Goal: Complete application form

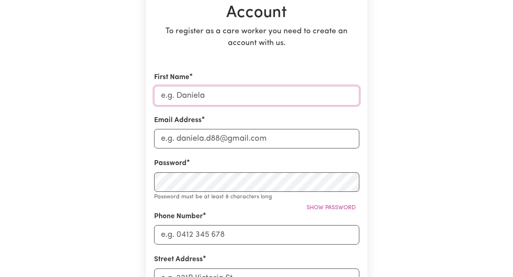
click at [183, 95] on input "First Name" at bounding box center [256, 95] width 205 height 19
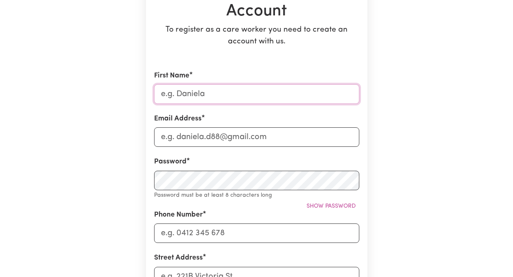
click at [180, 94] on input "First Name" at bounding box center [256, 93] width 205 height 19
type input "[PERSON_NAME]"
type input "[EMAIL_ADDRESS][DOMAIN_NAME]"
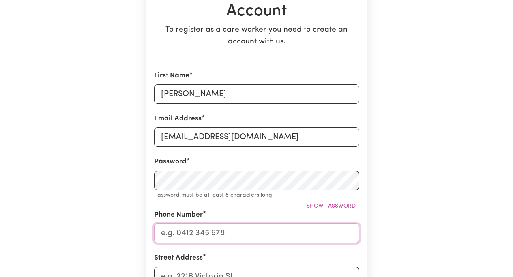
type input "0432382958"
type input "[STREET_ADDRESS]"
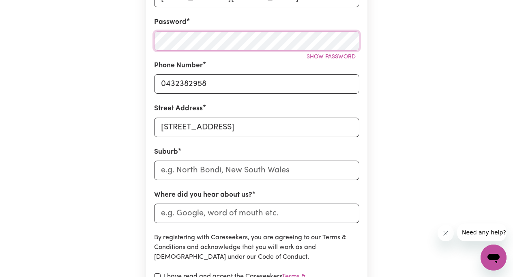
scroll to position [253, 0]
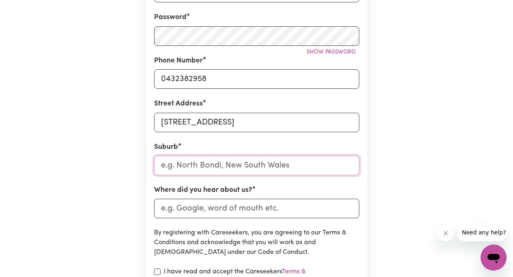
click at [190, 165] on input "text" at bounding box center [256, 165] width 205 height 19
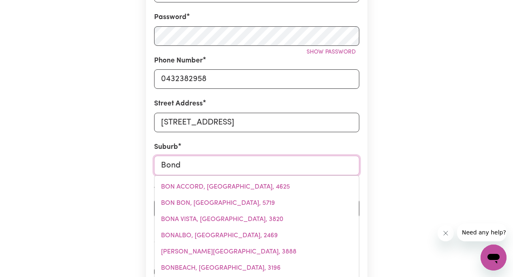
type input "Bondi"
type input "Bondi, [GEOGRAPHIC_DATA], 2026"
type input "Bondi"
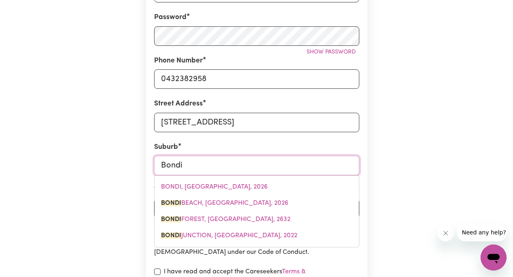
type input "[GEOGRAPHIC_DATA], [GEOGRAPHIC_DATA], 2026"
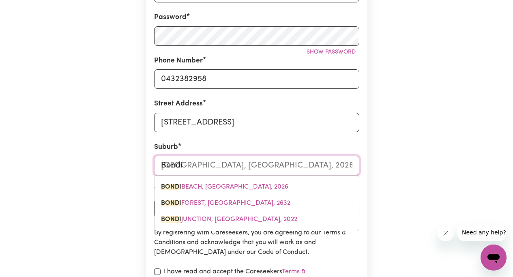
type input "Bondi J"
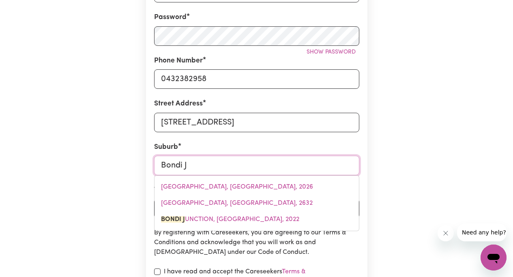
type input "Bondi Ju"
type input "Bondi JuNCTION, [GEOGRAPHIC_DATA], 2022"
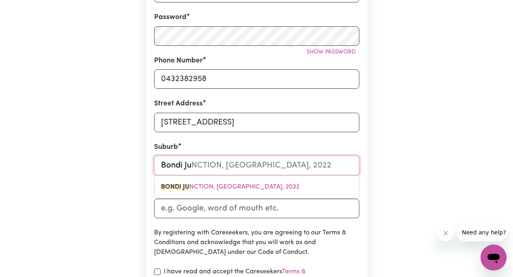
type input "Bondi Jun"
type input "Bondi JunCTION, [GEOGRAPHIC_DATA], 2022"
type input "Bondi Junc"
type input "Bondi JuncTION, [GEOGRAPHIC_DATA], 2022"
type input "Bondi Junct"
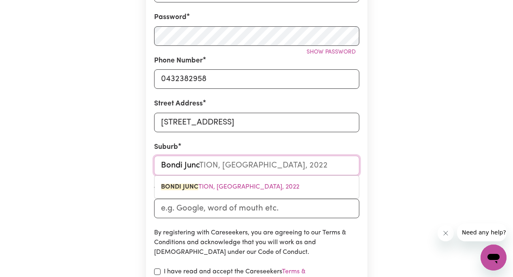
type input "Bondi JunctION, [GEOGRAPHIC_DATA], 2022"
type input "Bondi Juncti"
type input "Bondi JunctiON, [GEOGRAPHIC_DATA], 2022"
type input "Bondi Junctio"
type input "Bondi JunctioN, [GEOGRAPHIC_DATA], 2022"
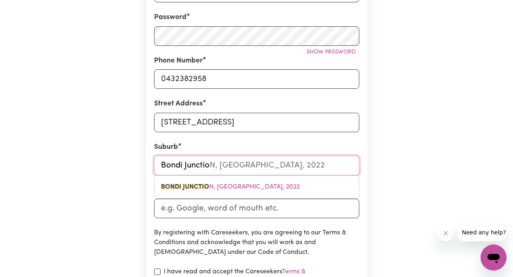
type input "[GEOGRAPHIC_DATA]"
type input "[GEOGRAPHIC_DATA], [GEOGRAPHIC_DATA], 2022"
click at [224, 184] on span "[GEOGRAPHIC_DATA] , [GEOGRAPHIC_DATA], 2022" at bounding box center [237, 187] width 152 height 6
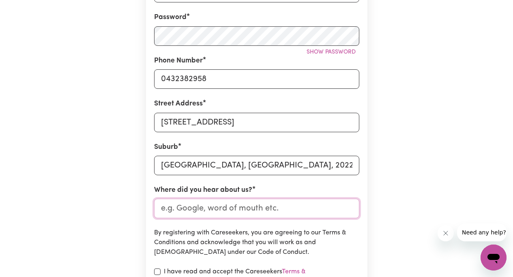
click at [194, 205] on input "Where did you hear about us?" at bounding box center [256, 208] width 205 height 19
type input "Indeed"
click at [156, 270] on input "checkbox" at bounding box center [157, 271] width 6 height 6
checkbox input "true"
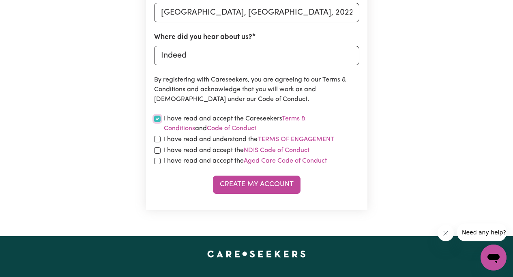
scroll to position [407, 0]
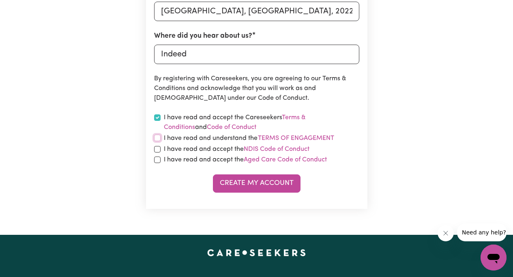
click at [158, 138] on input "checkbox" at bounding box center [157, 138] width 6 height 6
checkbox input "true"
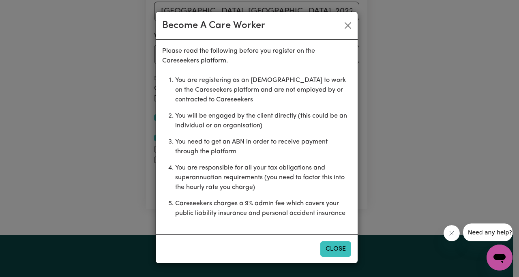
click at [333, 246] on button "Close" at bounding box center [335, 248] width 31 height 15
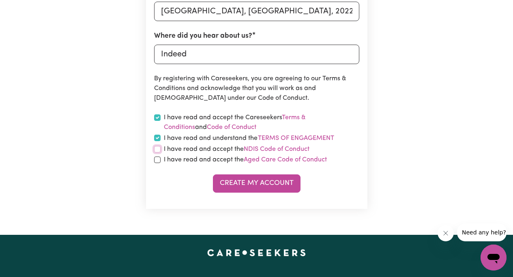
click at [158, 149] on input "checkbox" at bounding box center [157, 149] width 6 height 6
checkbox input "true"
click at [158, 160] on input "checkbox" at bounding box center [157, 159] width 6 height 6
checkbox input "true"
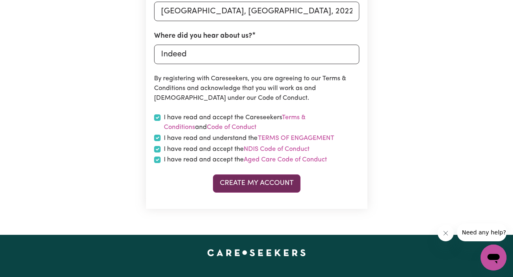
click at [247, 182] on button "Create My Account" at bounding box center [257, 183] width 88 height 18
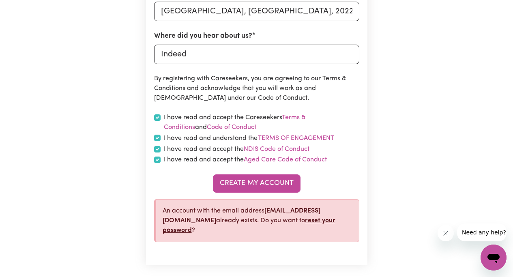
click at [210, 230] on link "reset your password" at bounding box center [248, 225] width 173 height 16
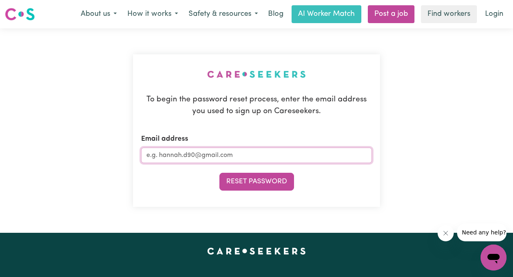
click at [166, 158] on input "Email address" at bounding box center [256, 154] width 231 height 15
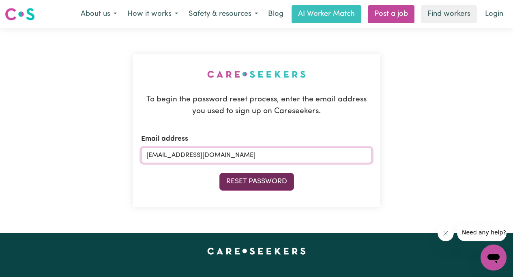
type input "[EMAIL_ADDRESS][DOMAIN_NAME]"
click at [239, 180] on button "Reset Password" at bounding box center [256, 182] width 75 height 18
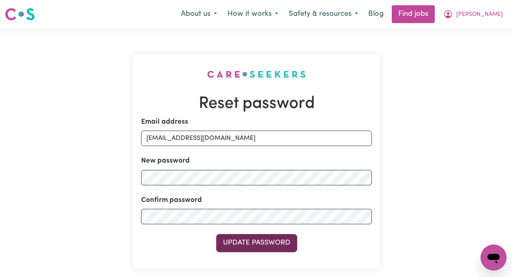
click at [248, 240] on button "Update Password" at bounding box center [256, 243] width 81 height 18
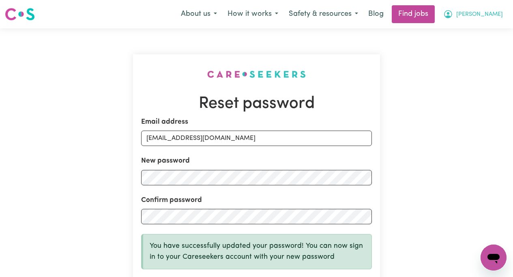
click at [485, 13] on span "[PERSON_NAME]" at bounding box center [479, 14] width 47 height 9
click at [472, 27] on link "My Account" at bounding box center [475, 31] width 64 height 15
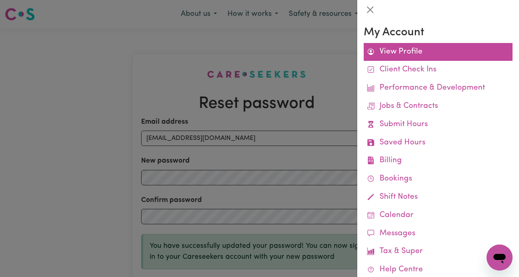
click at [403, 52] on link "View Profile" at bounding box center [437, 52] width 149 height 18
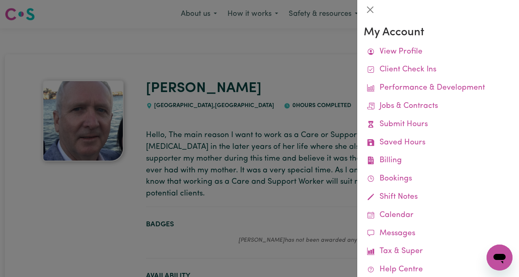
click at [303, 55] on div at bounding box center [259, 138] width 519 height 277
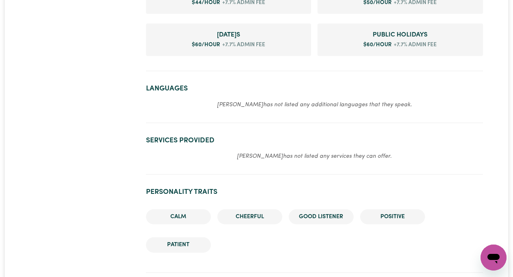
scroll to position [478, 0]
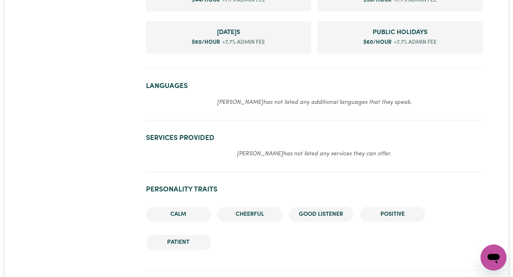
click at [256, 105] on em "Stephen has not listed any additional languages that they speak." at bounding box center [314, 102] width 195 height 6
click at [250, 105] on em "Stephen has not listed any additional languages that they speak." at bounding box center [314, 102] width 195 height 6
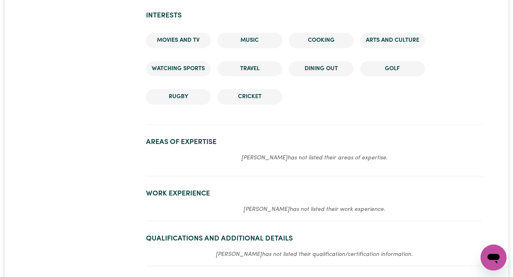
scroll to position [757, 0]
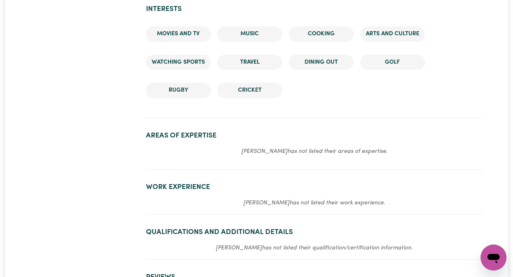
click at [168, 139] on h2 "Areas of Expertise" at bounding box center [314, 135] width 337 height 9
click at [180, 169] on section "Areas of Expertise Stephen has not listed their areas of expertise." at bounding box center [314, 147] width 337 height 45
click at [257, 154] on em "Stephen has not listed their areas of expertise." at bounding box center [314, 151] width 146 height 6
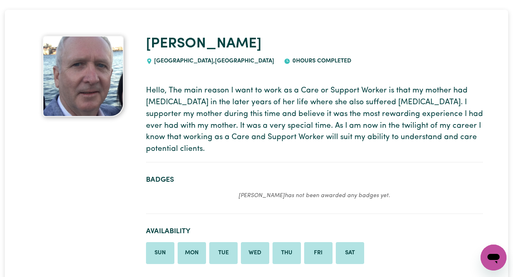
scroll to position [0, 0]
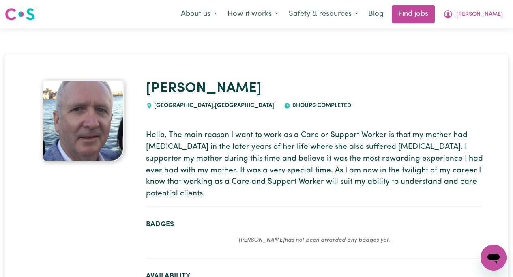
click at [497, 256] on icon "Open messaging window" at bounding box center [493, 259] width 12 height 10
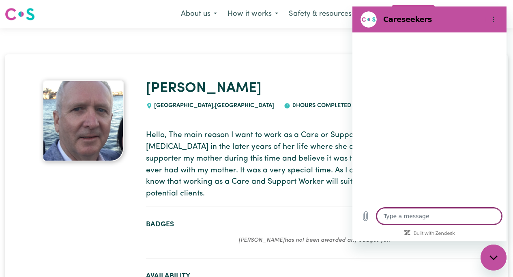
type textarea "x"
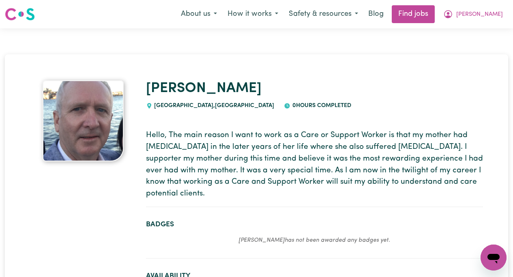
drag, startPoint x: 90, startPoint y: 149, endPoint x: 78, endPoint y: 129, distance: 22.9
click at [78, 129] on img at bounding box center [83, 120] width 81 height 81
click at [487, 14] on span "[PERSON_NAME]" at bounding box center [479, 14] width 47 height 9
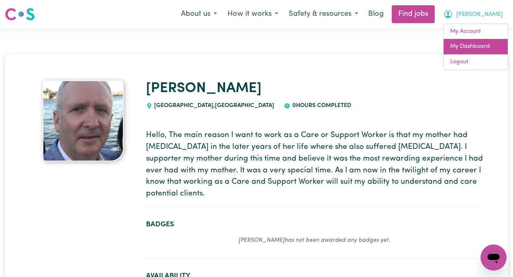
click at [465, 45] on link "My Dashboard" at bounding box center [475, 46] width 64 height 15
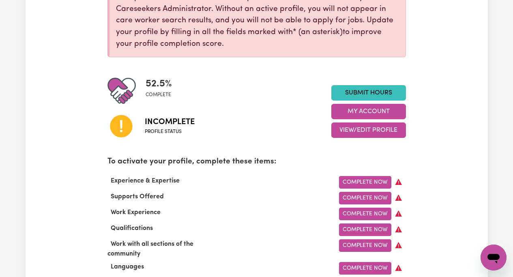
scroll to position [141, 0]
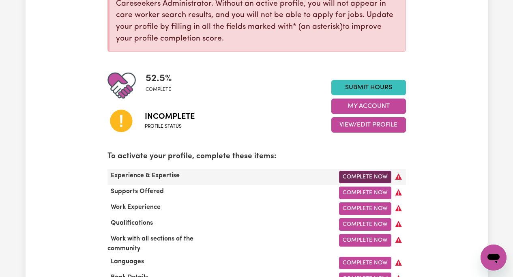
click at [365, 175] on link "Complete Now" at bounding box center [365, 177] width 52 height 13
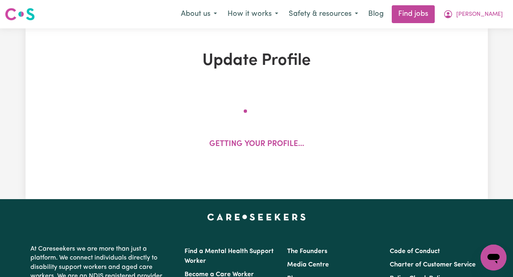
select select "Certificate III (Individual Support)"
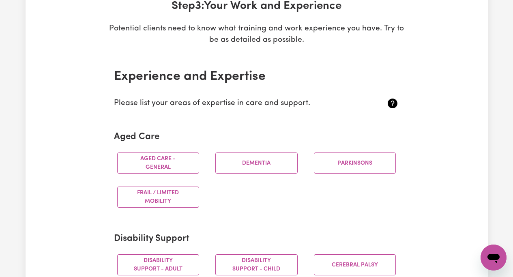
scroll to position [138, 0]
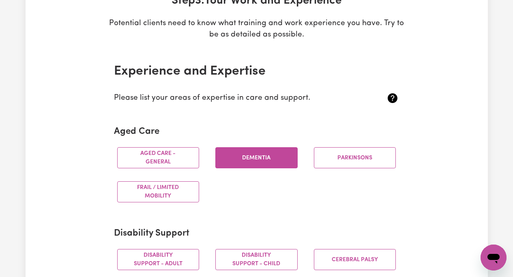
click at [250, 160] on button "Dementia" at bounding box center [256, 157] width 82 height 21
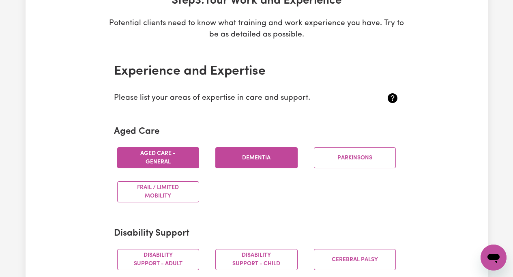
click at [170, 158] on button "Aged care - General" at bounding box center [158, 157] width 82 height 21
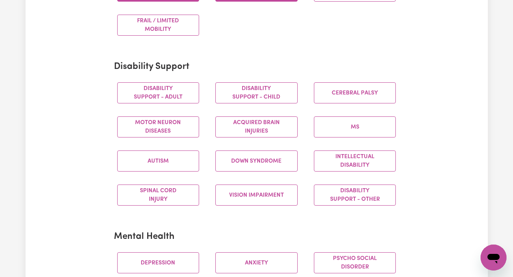
scroll to position [306, 0]
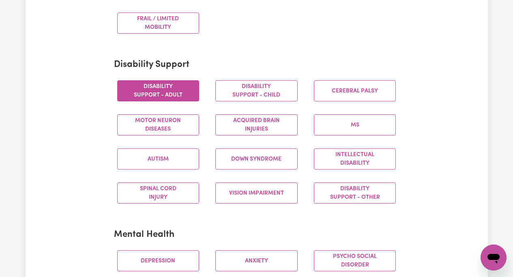
click at [167, 90] on button "Disability support - Adult" at bounding box center [158, 90] width 82 height 21
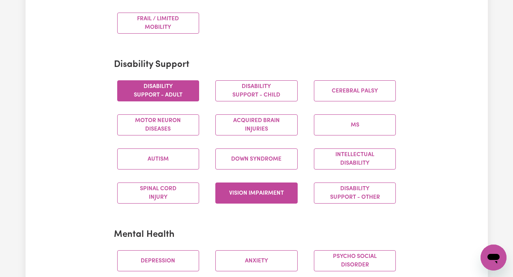
click at [267, 190] on button "Vision impairment" at bounding box center [256, 192] width 82 height 21
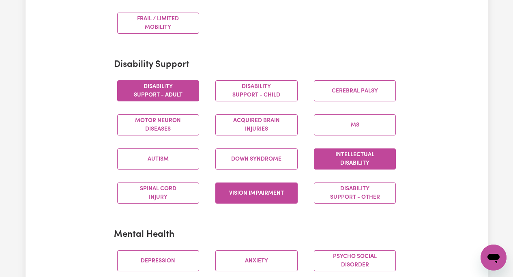
click at [337, 156] on button "Intellectual Disability" at bounding box center [355, 158] width 82 height 21
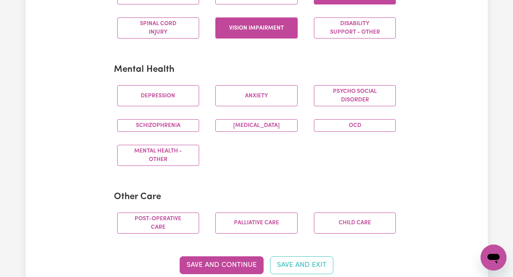
scroll to position [482, 0]
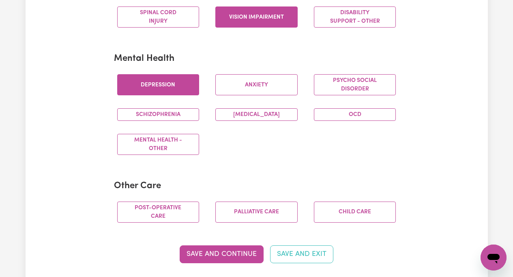
click at [135, 83] on button "Depression" at bounding box center [158, 84] width 82 height 21
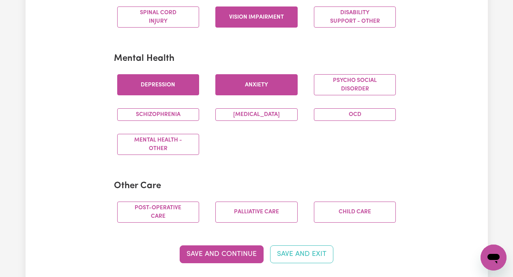
click at [260, 84] on button "Anxiety" at bounding box center [256, 84] width 82 height 21
click at [171, 114] on button "Schizophrenia" at bounding box center [158, 114] width 82 height 13
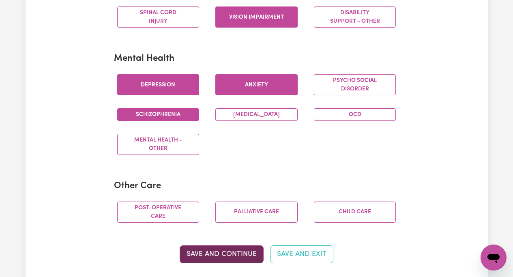
click at [228, 254] on button "Save and Continue" at bounding box center [221, 254] width 84 height 18
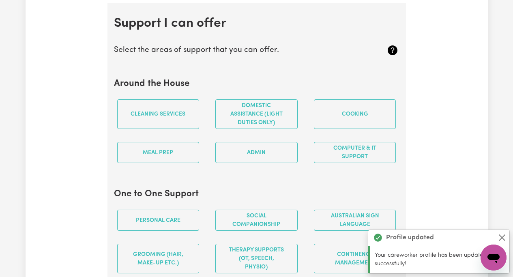
scroll to position [768, 0]
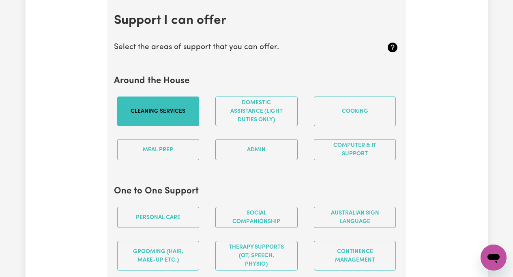
click at [173, 111] on button "Cleaning services" at bounding box center [158, 111] width 82 height 30
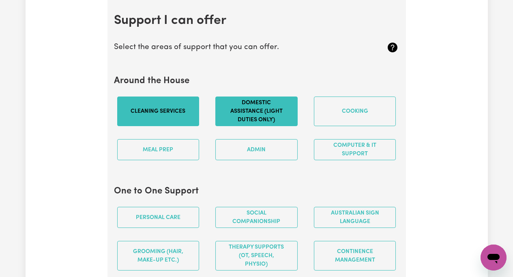
click at [256, 108] on button "Domestic assistance (light duties only)" at bounding box center [256, 111] width 82 height 30
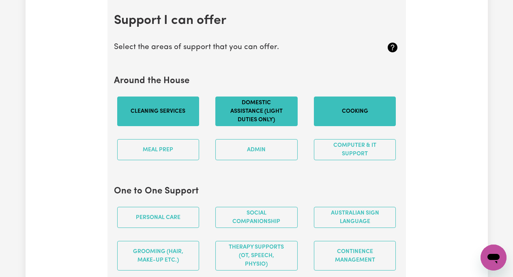
click at [335, 109] on button "Cooking" at bounding box center [355, 111] width 82 height 30
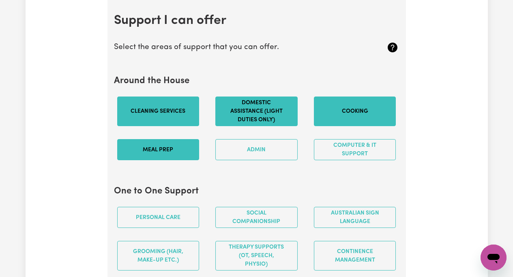
click at [156, 154] on button "Meal prep" at bounding box center [158, 149] width 82 height 21
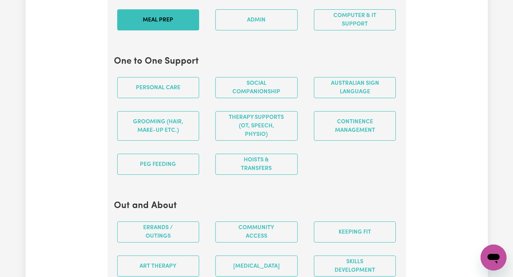
scroll to position [908, 0]
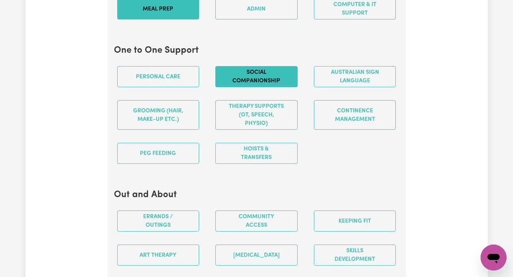
click at [258, 77] on button "Social companionship" at bounding box center [256, 76] width 82 height 21
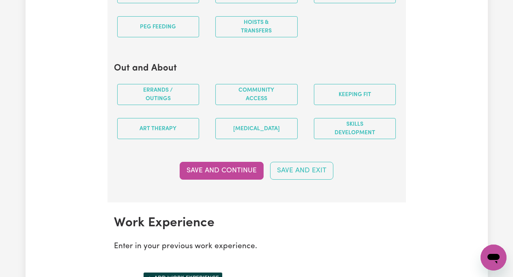
scroll to position [1037, 0]
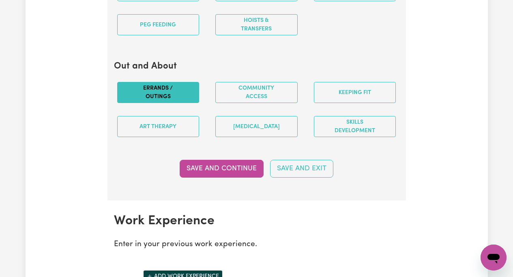
click at [177, 92] on button "Errands / Outings" at bounding box center [158, 92] width 82 height 21
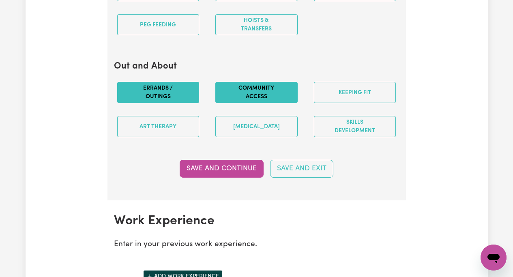
click at [246, 91] on button "Community access" at bounding box center [256, 92] width 82 height 21
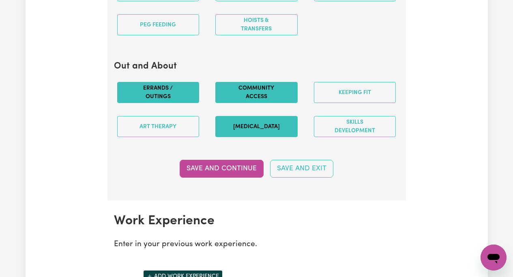
click at [254, 120] on button "Music therapy" at bounding box center [256, 126] width 82 height 21
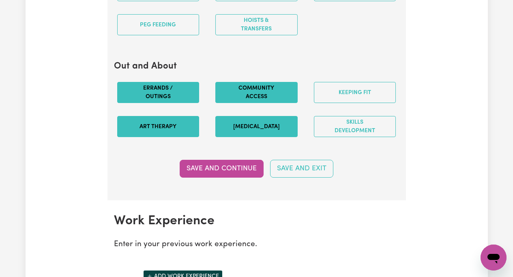
click at [165, 123] on button "Art therapy" at bounding box center [158, 126] width 82 height 21
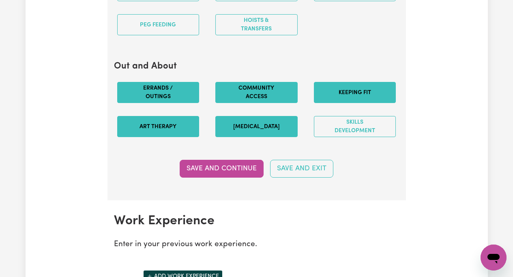
click at [351, 91] on button "Keeping fit" at bounding box center [355, 92] width 82 height 21
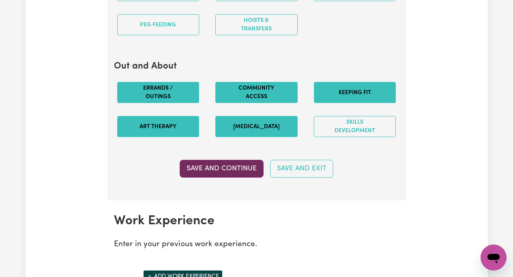
click at [236, 165] on button "Save and Continue" at bounding box center [221, 169] width 84 height 18
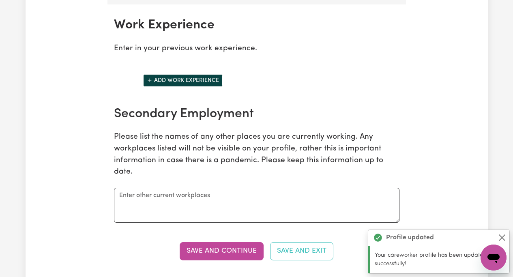
scroll to position [1237, 0]
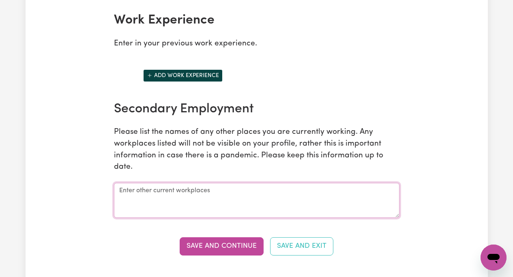
click at [149, 190] on textarea at bounding box center [256, 200] width 285 height 35
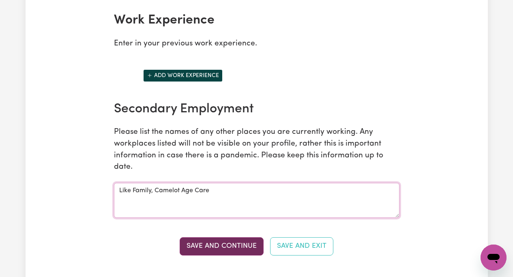
type textarea "Like Family, Camelot Age Care"
click at [217, 246] on button "Save and Continue" at bounding box center [221, 246] width 84 height 18
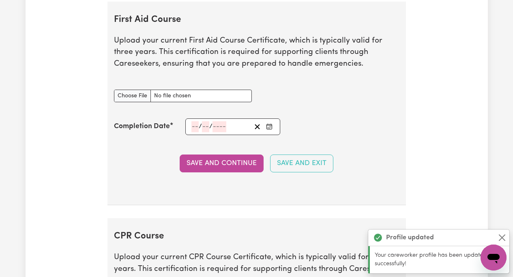
scroll to position [1515, 0]
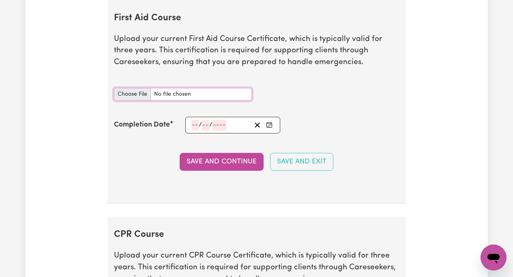
click at [134, 94] on input "First Aid Course document" at bounding box center [183, 94] width 138 height 13
type input "C:\fakepath\FirstaidAttaiment.pdf"
click at [128, 95] on input "First Aid Course document" at bounding box center [183, 94] width 138 height 13
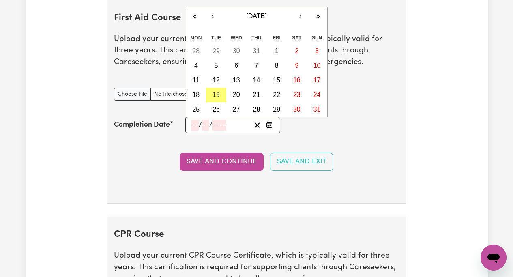
click at [196, 126] on input "number" at bounding box center [194, 125] width 7 height 11
click at [214, 17] on button "‹" at bounding box center [213, 16] width 18 height 18
click at [197, 17] on button "«" at bounding box center [195, 16] width 18 height 18
click at [299, 18] on button "›" at bounding box center [300, 16] width 18 height 18
click at [299, 17] on button "›" at bounding box center [300, 16] width 18 height 18
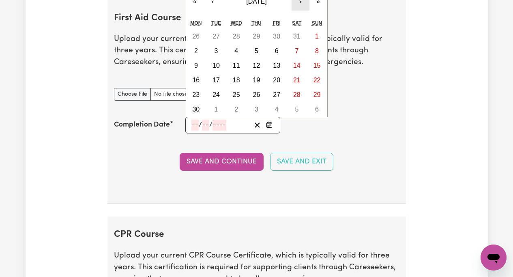
click at [298, 3] on button "›" at bounding box center [300, 2] width 18 height 18
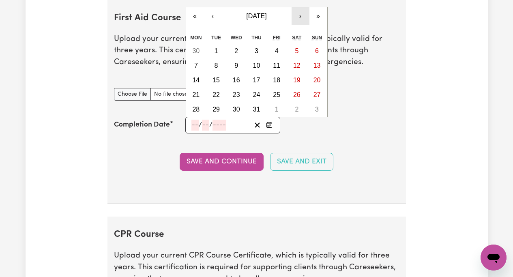
click at [301, 15] on button "›" at bounding box center [300, 16] width 18 height 18
click at [235, 94] on abbr "20" at bounding box center [236, 94] width 7 height 7
type input "2024-11-20"
type input "20"
type input "11"
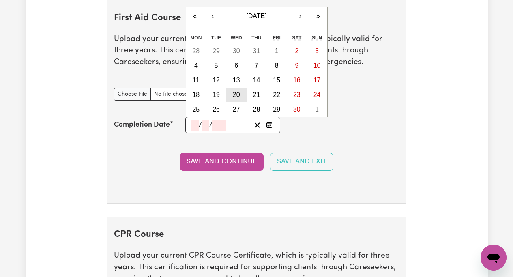
type input "2024"
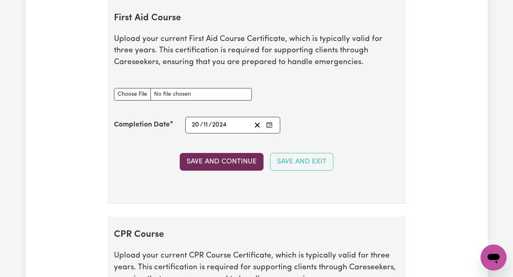
click at [228, 160] on button "Save and Continue" at bounding box center [221, 162] width 84 height 18
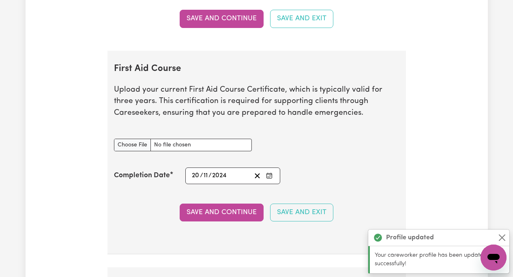
scroll to position [1410, 0]
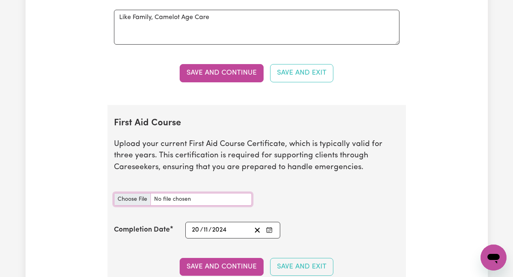
click at [127, 196] on input "First Aid Course document" at bounding box center [183, 199] width 138 height 13
type input "C:\fakepath\FirstaidAttaiment.pdf"
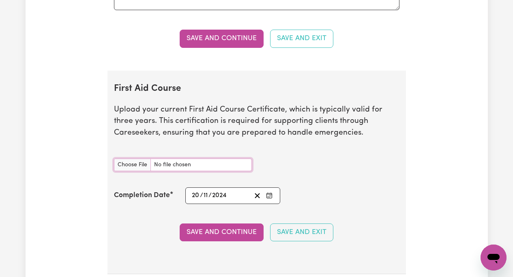
scroll to position [1589, 0]
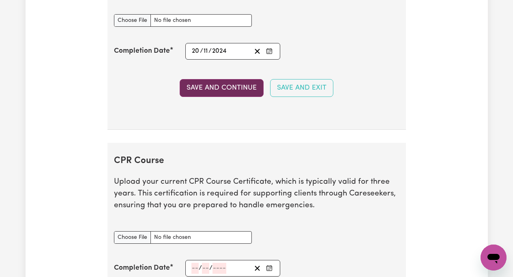
click at [209, 87] on button "Save and Continue" at bounding box center [221, 88] width 84 height 18
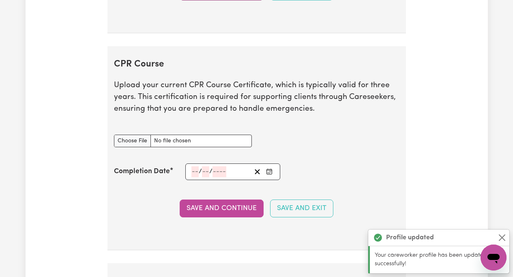
scroll to position [1732, 0]
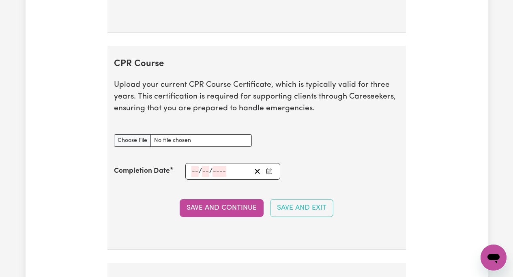
click at [192, 171] on input "number" at bounding box center [194, 171] width 7 height 11
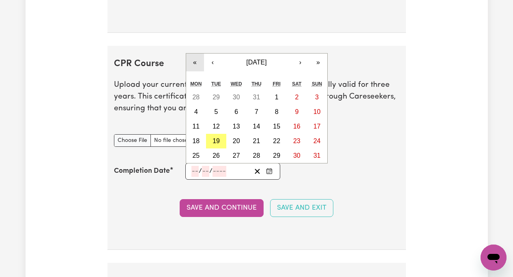
click at [197, 61] on button "«" at bounding box center [195, 62] width 18 height 18
click at [301, 62] on button "›" at bounding box center [300, 62] width 18 height 18
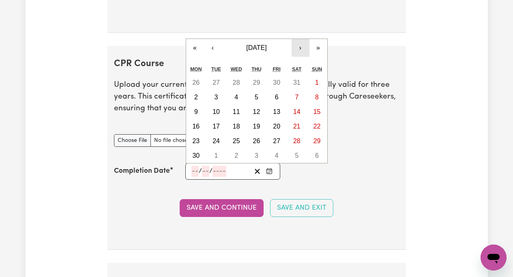
click at [301, 47] on button "›" at bounding box center [300, 48] width 18 height 18
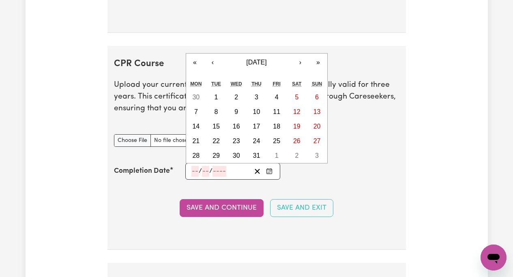
click at [195, 172] on input "number" at bounding box center [194, 171] width 7 height 11
type input "20"
type input "10"
type input "202"
type input "2024-10-20"
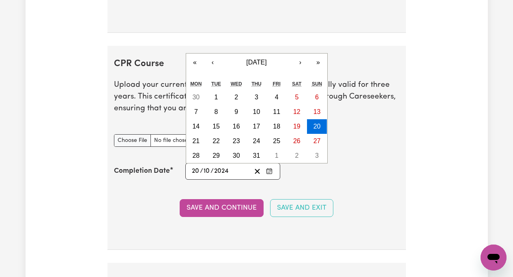
type input "2024"
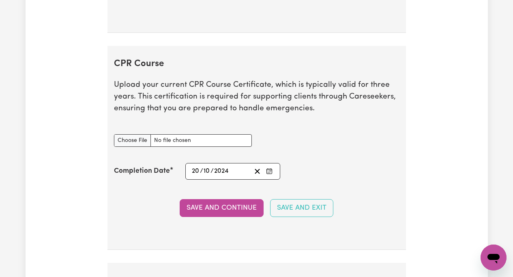
click at [135, 154] on div "CPR Course document" at bounding box center [182, 140] width 147 height 32
click at [133, 141] on input "CPR Course document" at bounding box center [183, 140] width 138 height 13
type input "C:\fakepath\CPRinvoice.pdf"
click at [231, 204] on button "Save and Continue" at bounding box center [221, 208] width 84 height 18
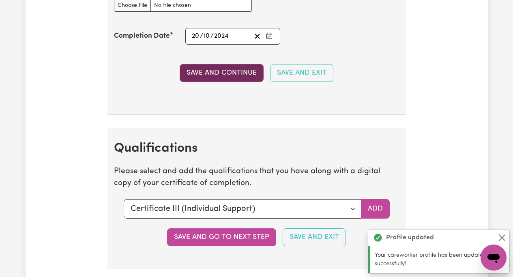
scroll to position [1994, 0]
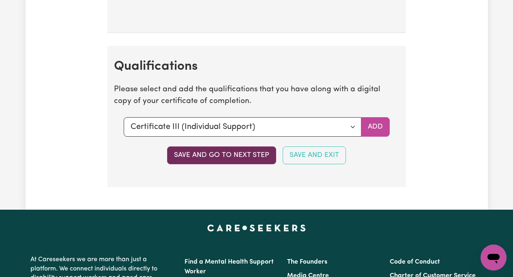
click at [233, 154] on button "Save and go to next step" at bounding box center [221, 155] width 109 height 18
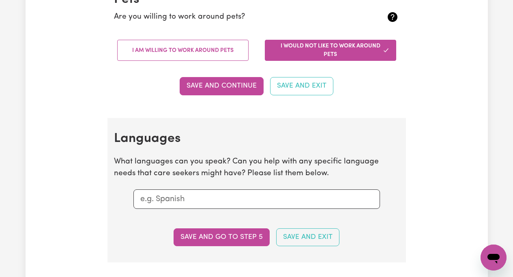
scroll to position [738, 0]
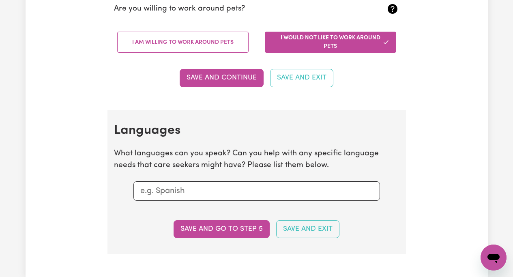
click at [154, 193] on input "text" at bounding box center [256, 191] width 233 height 12
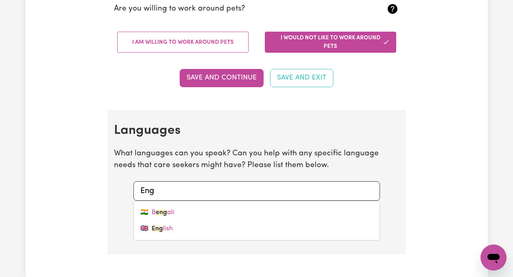
type input "Engl"
type input "English"
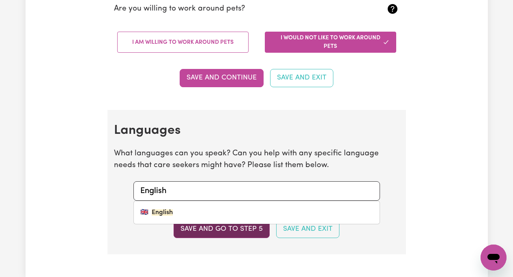
type input "English"
click at [238, 230] on button "Save and go to step 5" at bounding box center [221, 229] width 96 height 18
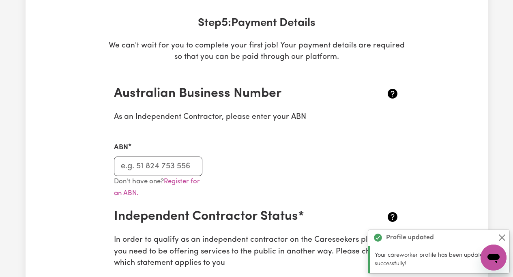
scroll to position [122, 0]
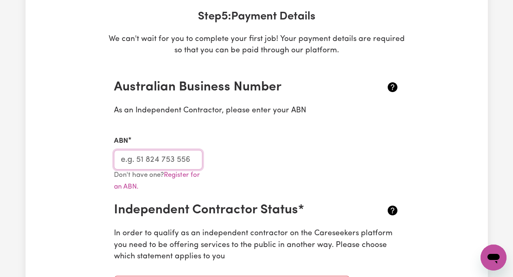
click at [134, 162] on input "ABN" at bounding box center [158, 159] width 89 height 19
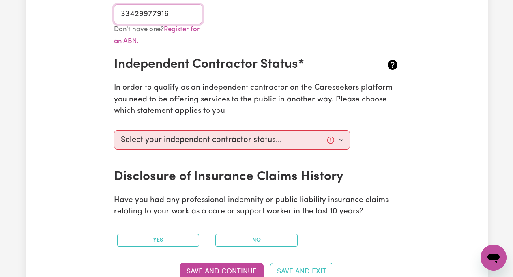
scroll to position [275, 0]
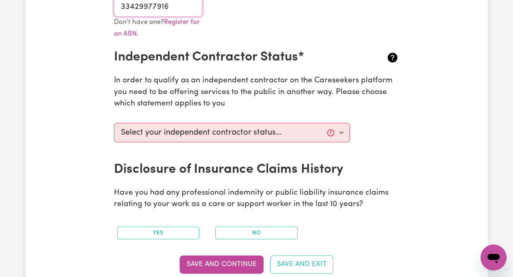
type input "33429977916"
click at [340, 132] on select "Select your independent contractor status... I am providing services through an…" at bounding box center [232, 132] width 236 height 19
select select "I am providing services privately on my own"
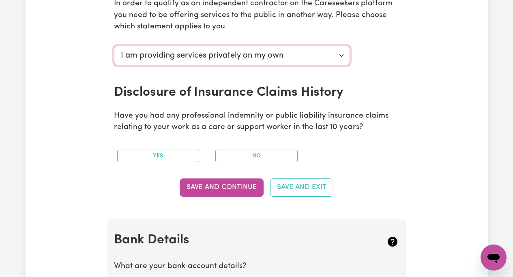
scroll to position [355, 0]
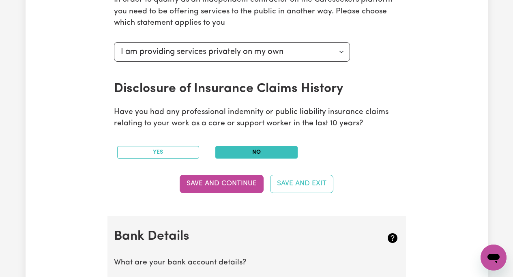
click at [254, 150] on button "No" at bounding box center [256, 152] width 82 height 13
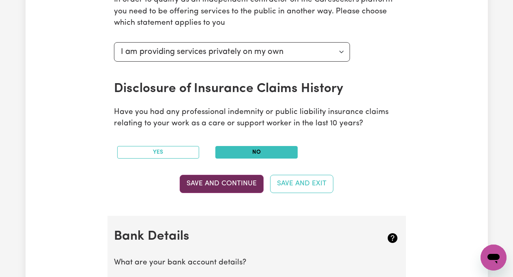
click at [229, 182] on button "Save and Continue" at bounding box center [221, 184] width 84 height 18
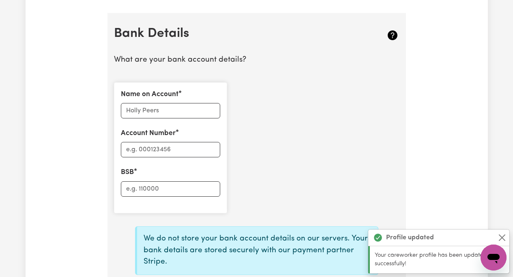
scroll to position [571, 0]
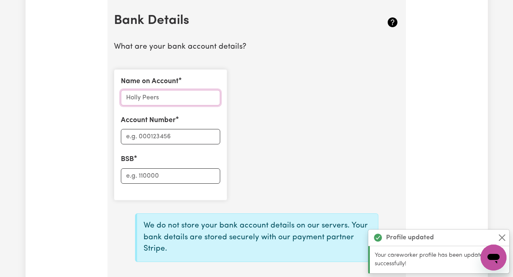
click at [132, 100] on input "Name on Account" at bounding box center [170, 97] width 99 height 15
type input "Stephen Smith"
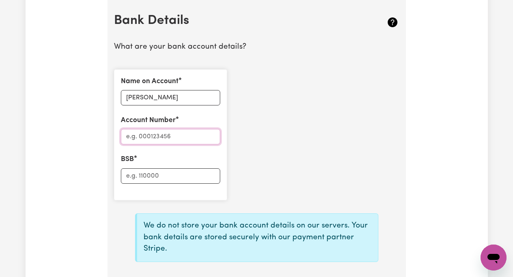
click at [130, 137] on input "Account Number" at bounding box center [170, 136] width 99 height 15
type input "87530886"
click at [134, 177] on input "BSB" at bounding box center [170, 175] width 99 height 15
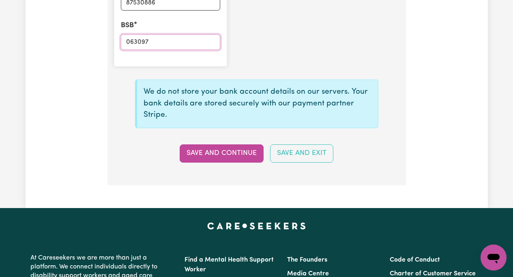
scroll to position [706, 0]
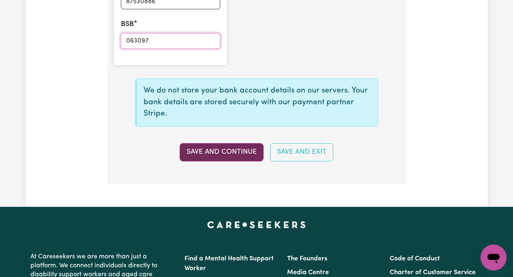
type input "063097"
click at [224, 151] on button "Save and Continue" at bounding box center [221, 152] width 84 height 18
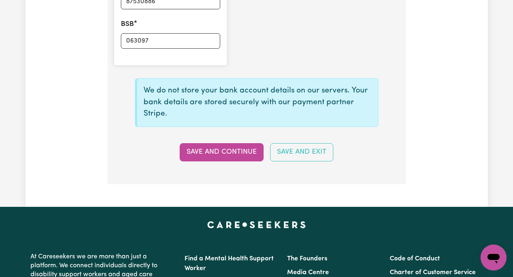
type input "****0886"
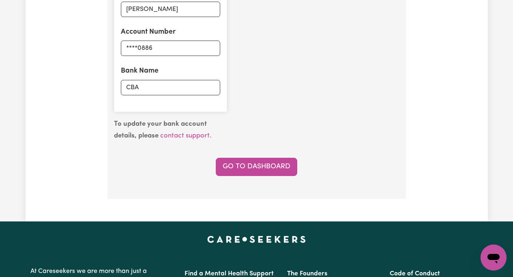
scroll to position [660, 0]
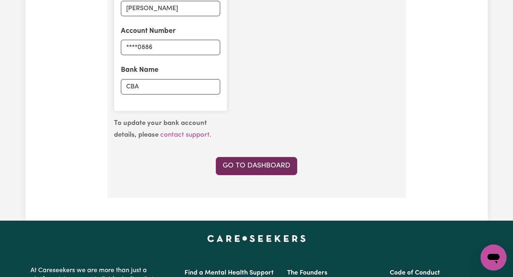
click at [259, 167] on link "Go to Dashboard" at bounding box center [256, 166] width 81 height 18
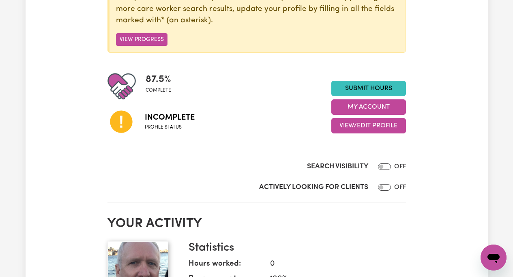
scroll to position [134, 0]
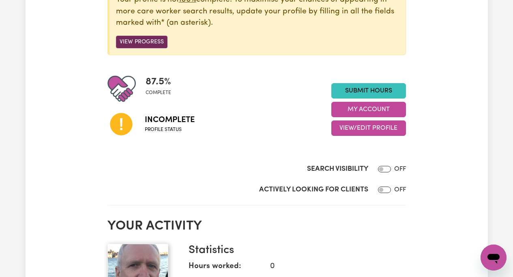
click at [137, 39] on button "View Progress" at bounding box center [141, 42] width 51 height 13
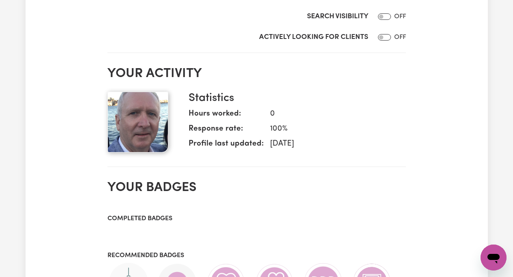
scroll to position [471, 0]
